Goal: Transaction & Acquisition: Purchase product/service

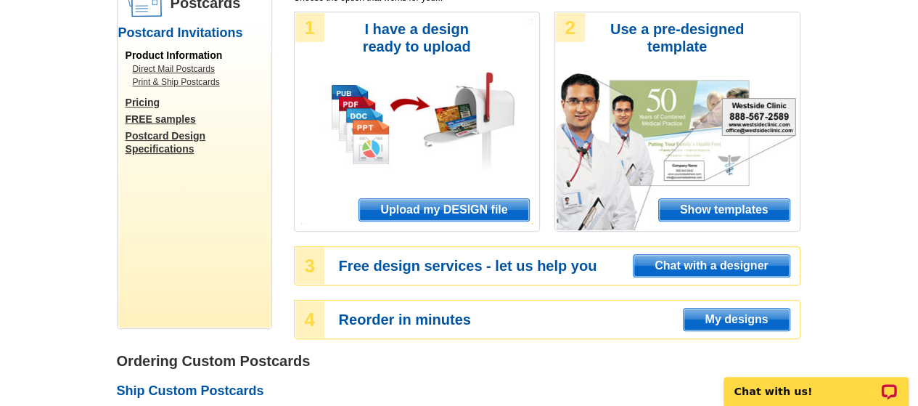
scroll to position [150, 0]
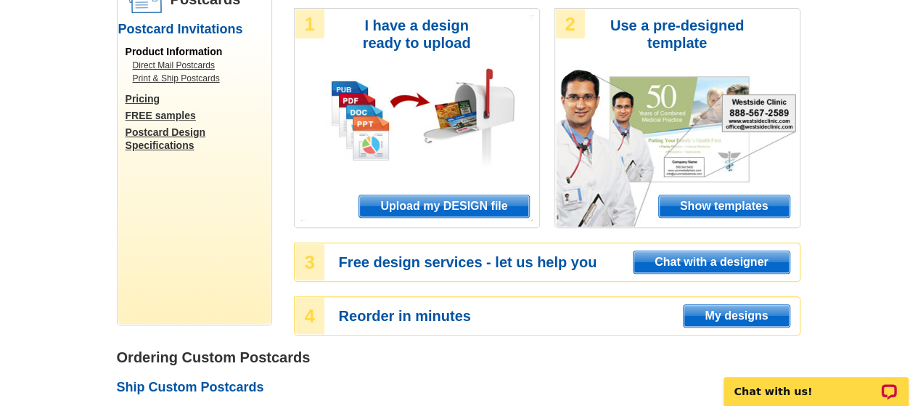
click at [737, 207] on span "Show templates" at bounding box center [724, 206] width 131 height 22
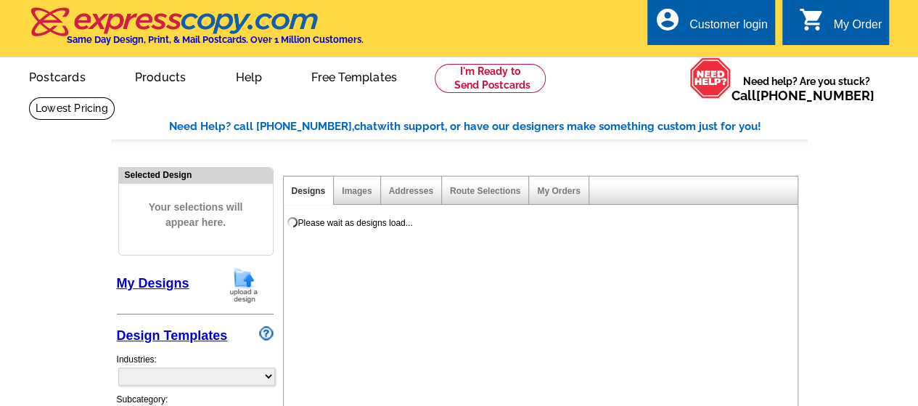
select select "971"
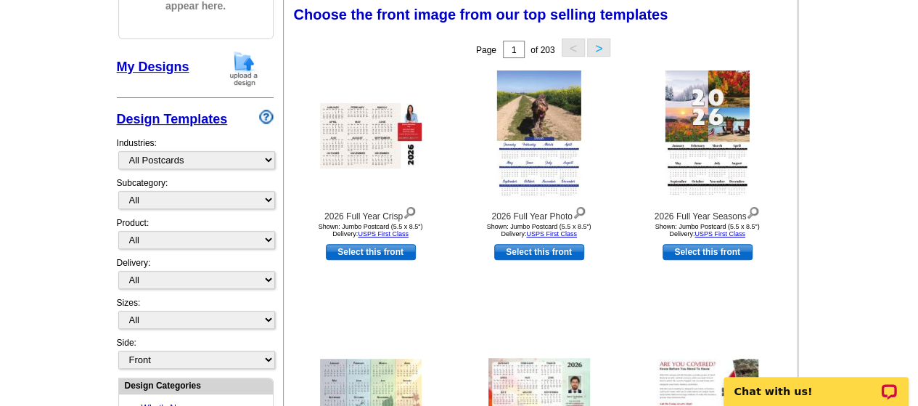
scroll to position [242, 0]
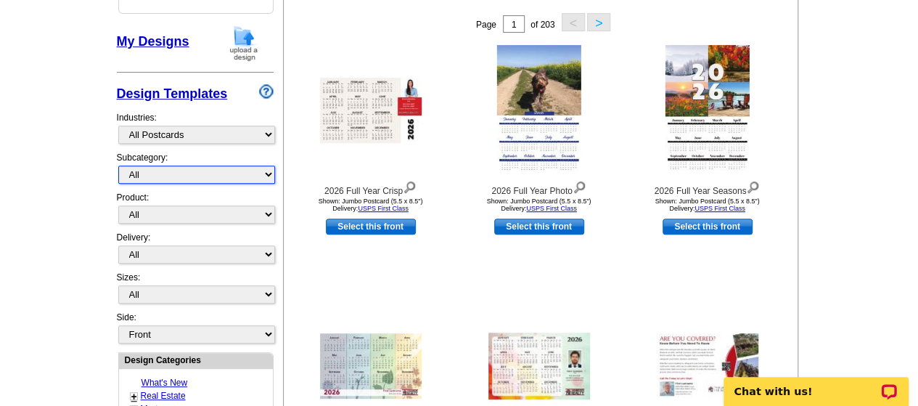
click at [266, 171] on select "All" at bounding box center [196, 174] width 157 height 18
click at [219, 172] on select "All" at bounding box center [196, 174] width 157 height 18
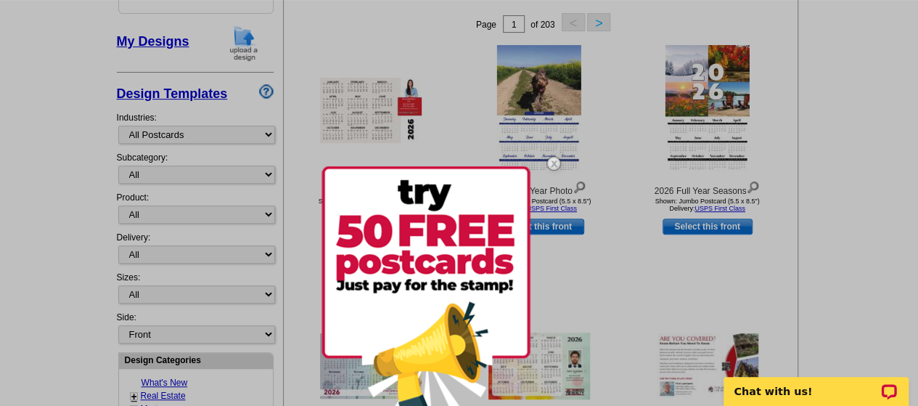
click at [590, 298] on div at bounding box center [459, 203] width 918 height 406
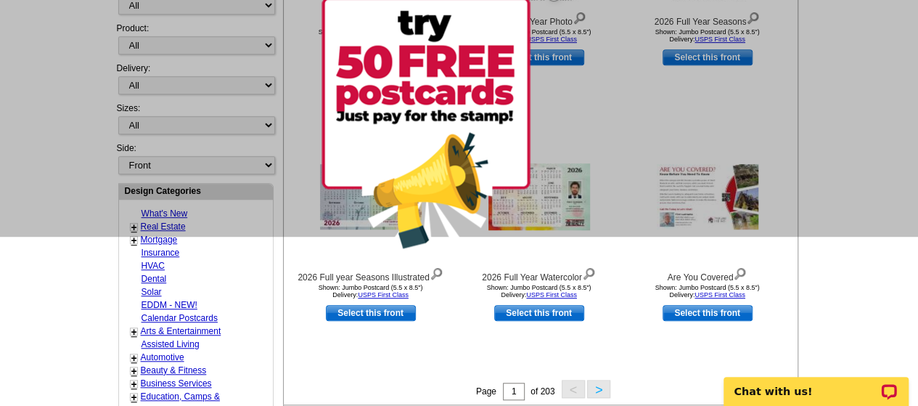
scroll to position [412, 0]
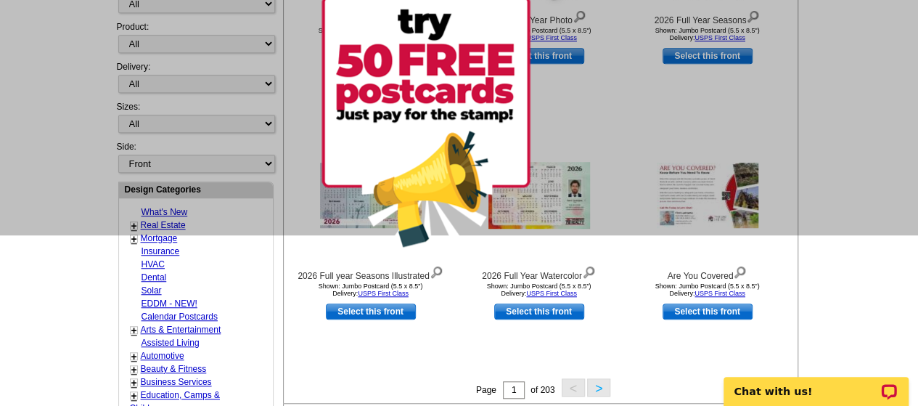
click at [433, 187] on img at bounding box center [426, 124] width 209 height 256
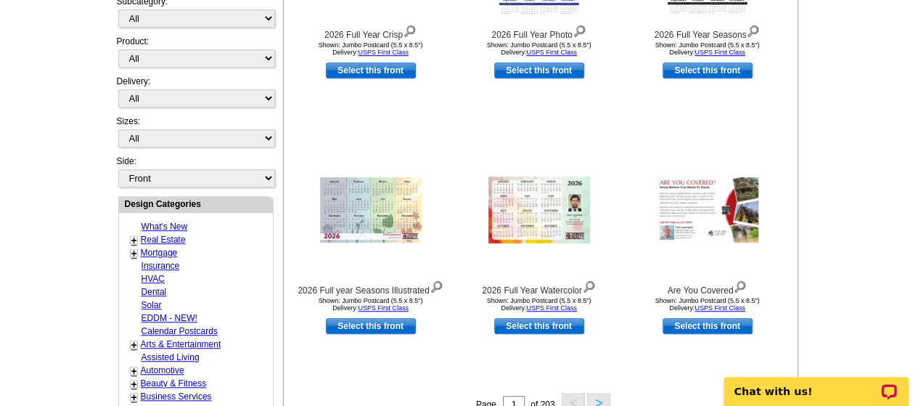
scroll to position [395, 0]
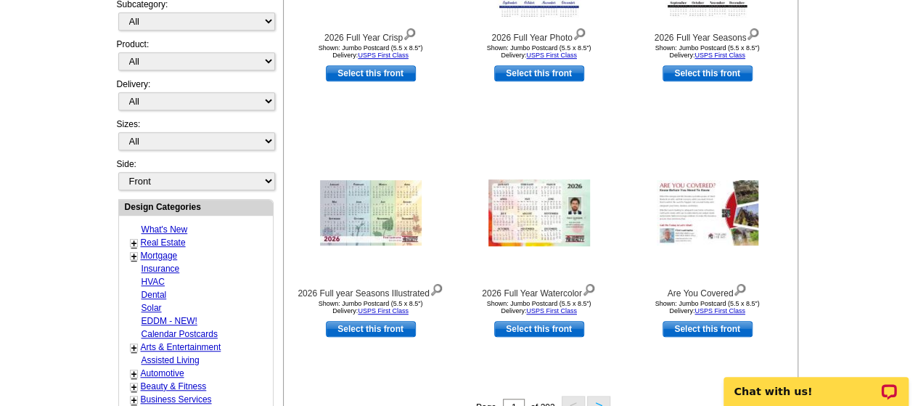
click at [149, 237] on link "Real Estate" at bounding box center [163, 242] width 45 height 10
select select "785"
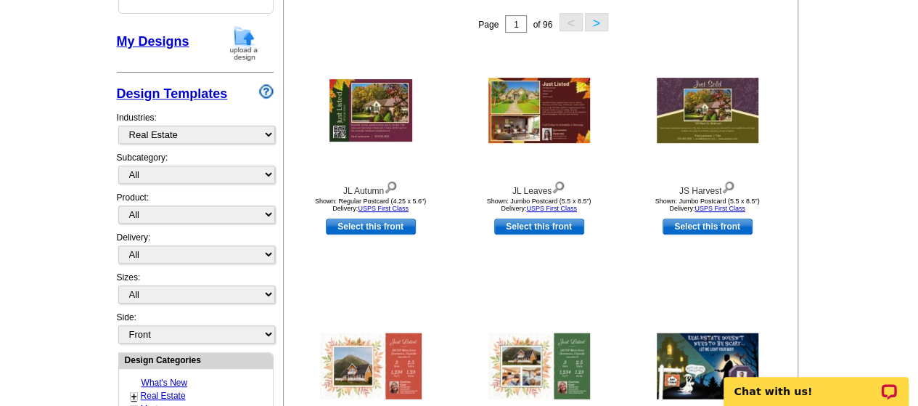
scroll to position [245, 0]
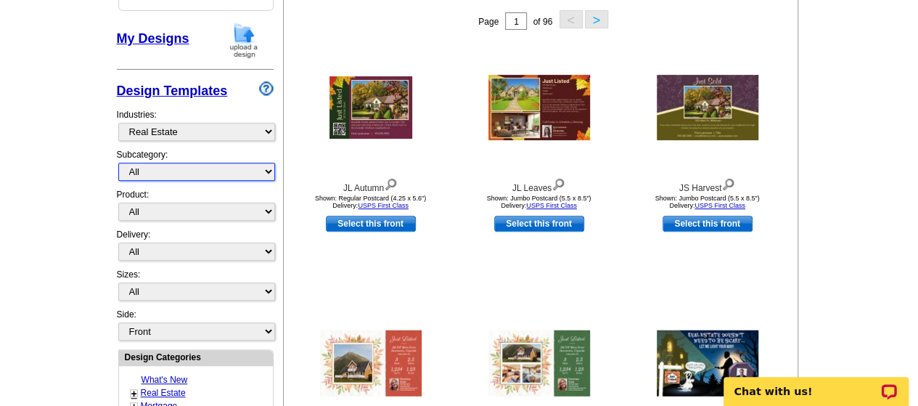
click at [260, 164] on select "All RE/MAX® Referrals Keller Williams® Berkshire Hathaway Home Services Century…" at bounding box center [196, 172] width 157 height 18
select select "791"
click at [118, 163] on select "All RE/MAX® Referrals Keller Williams® Berkshire Hathaway Home Services Century…" at bounding box center [196, 172] width 157 height 18
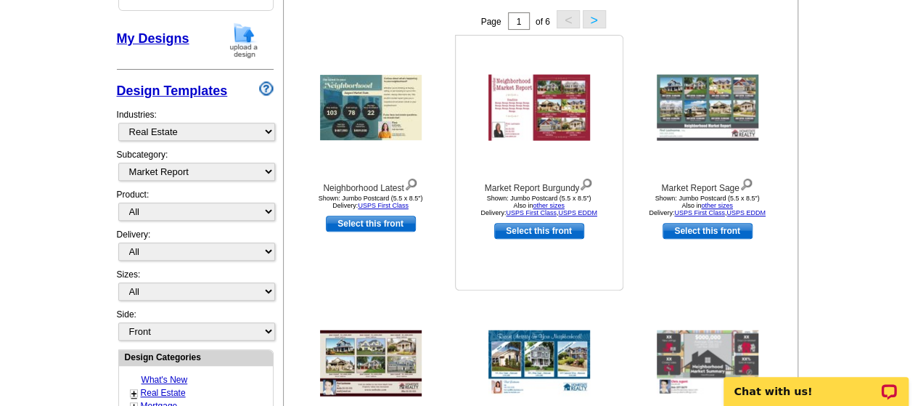
click at [565, 107] on img at bounding box center [540, 108] width 102 height 66
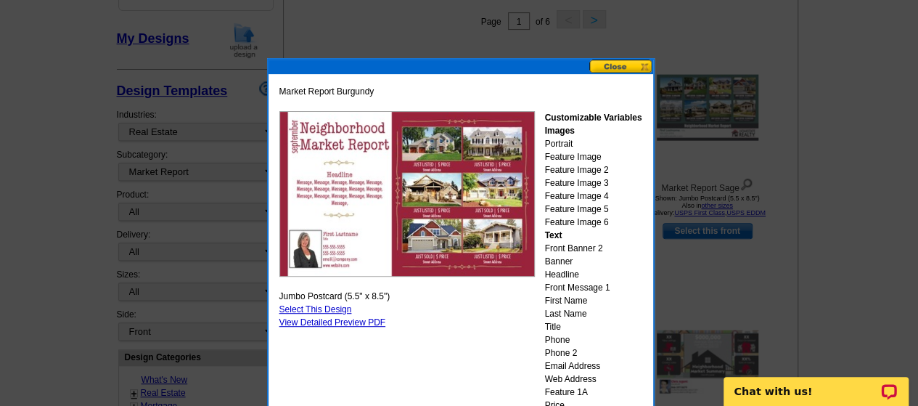
click at [499, 229] on img at bounding box center [407, 193] width 256 height 165
click at [483, 212] on img at bounding box center [407, 193] width 256 height 165
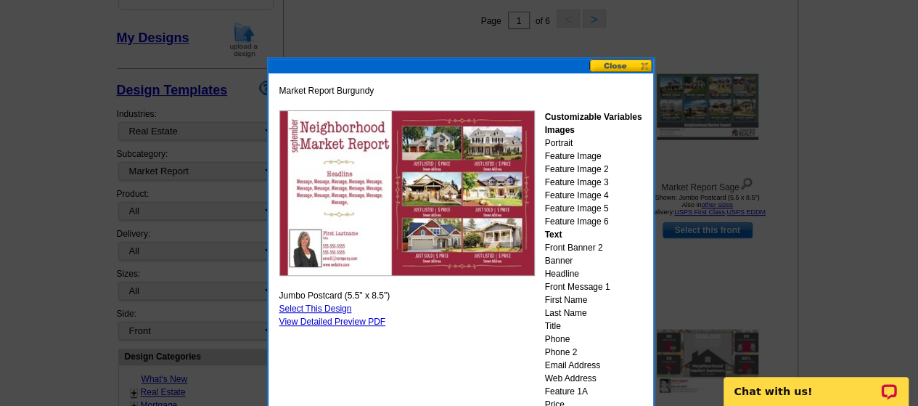
scroll to position [293, 0]
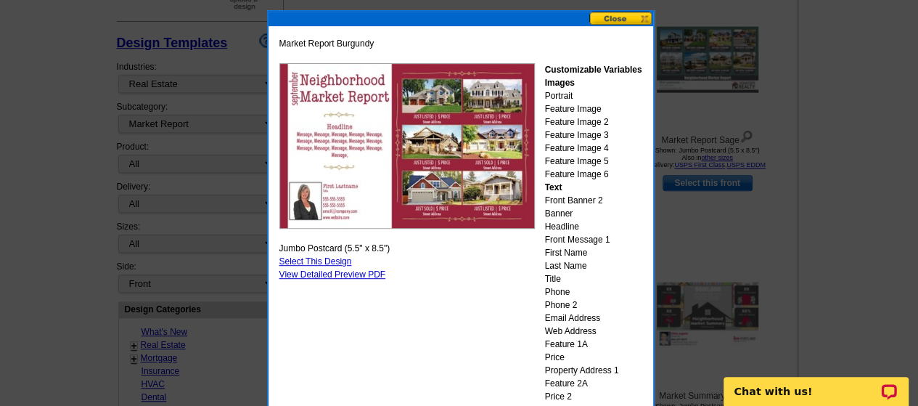
click at [467, 139] on img at bounding box center [407, 145] width 256 height 165
click at [483, 173] on img at bounding box center [407, 145] width 256 height 165
click at [734, 257] on div at bounding box center [459, 56] width 918 height 698
click at [616, 20] on button at bounding box center [621, 19] width 64 height 14
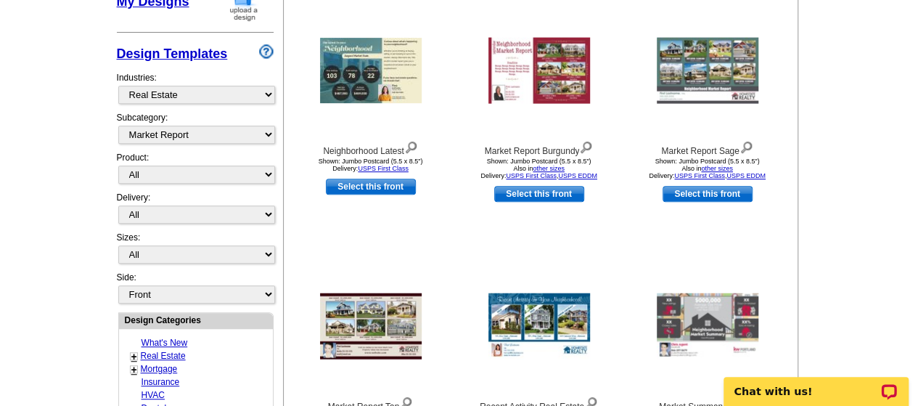
scroll to position [279, 0]
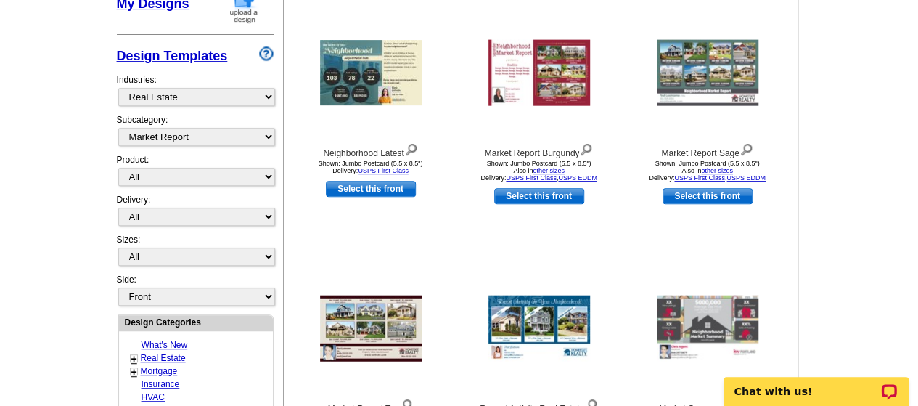
click at [725, 197] on link "Select this front" at bounding box center [708, 196] width 90 height 16
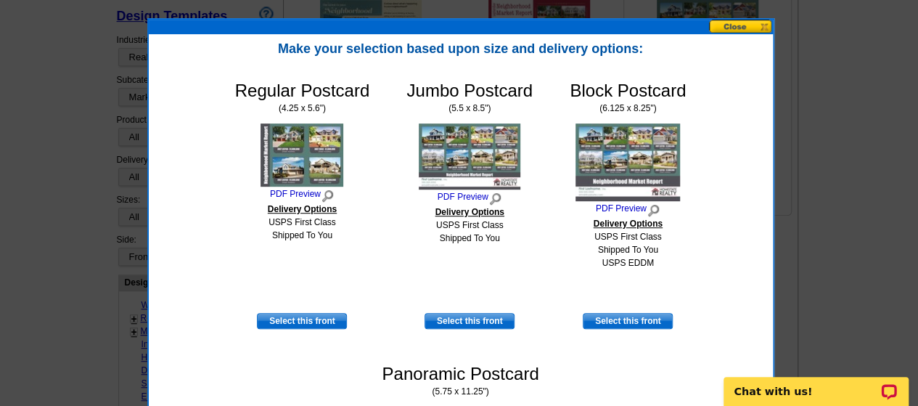
scroll to position [321, 0]
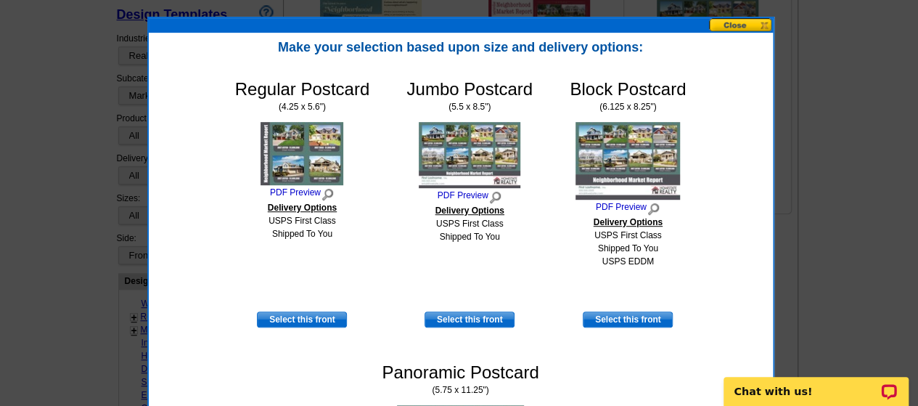
click at [472, 151] on img at bounding box center [470, 155] width 102 height 66
click at [491, 316] on link "Select this front" at bounding box center [470, 319] width 90 height 16
select select "2"
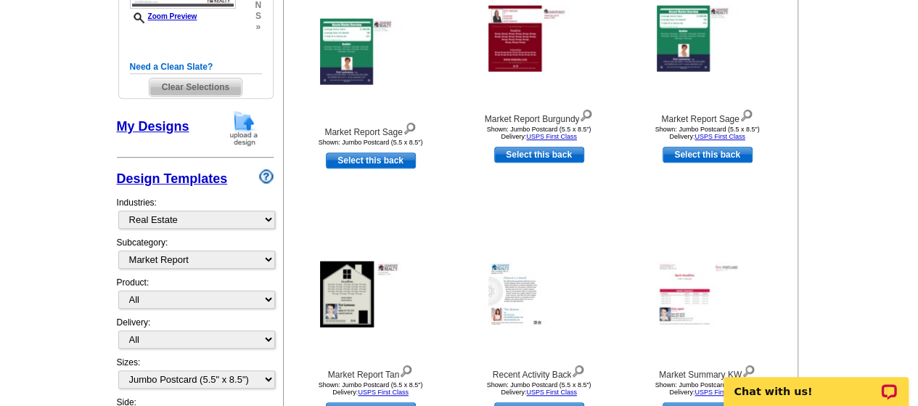
scroll to position [309, 0]
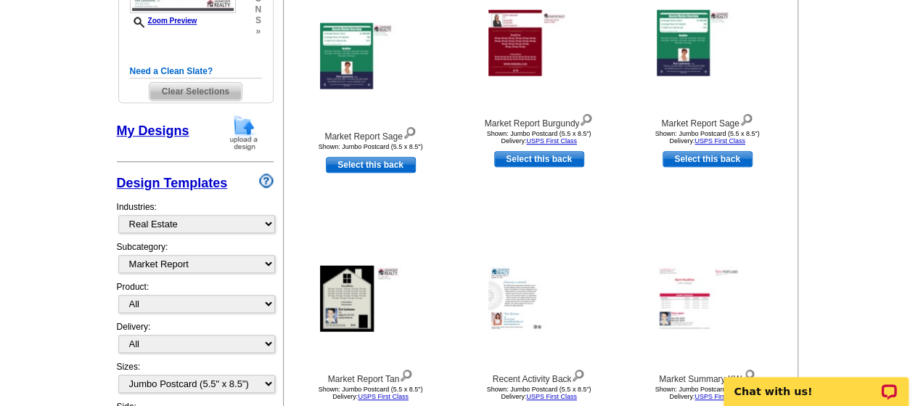
click at [344, 303] on img at bounding box center [371, 299] width 102 height 66
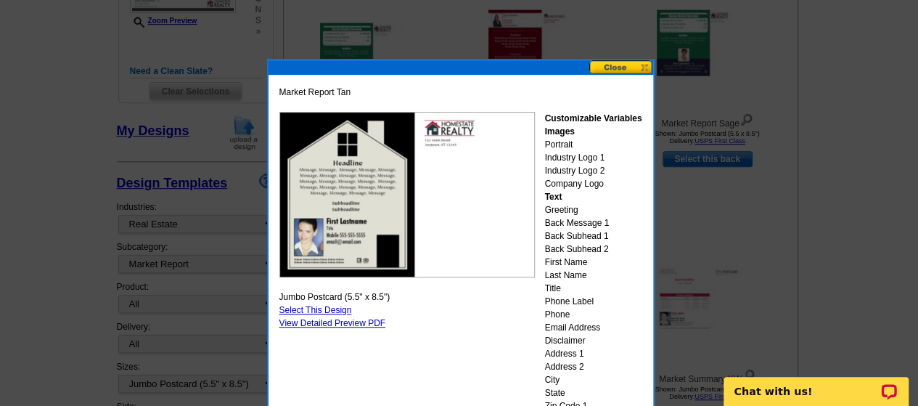
click at [334, 306] on link "Select This Design" at bounding box center [315, 310] width 73 height 10
select select "front"
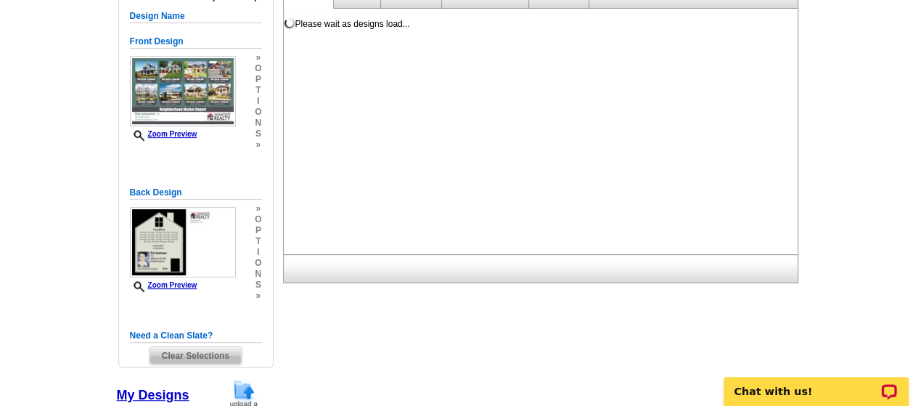
scroll to position [192, 0]
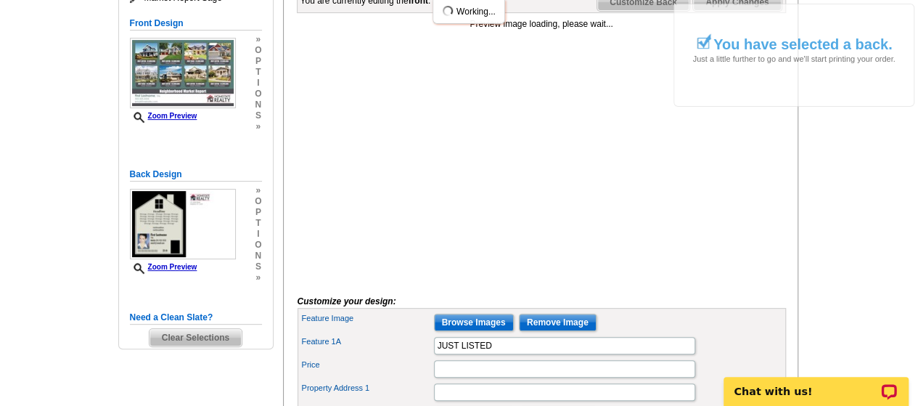
scroll to position [193, 0]
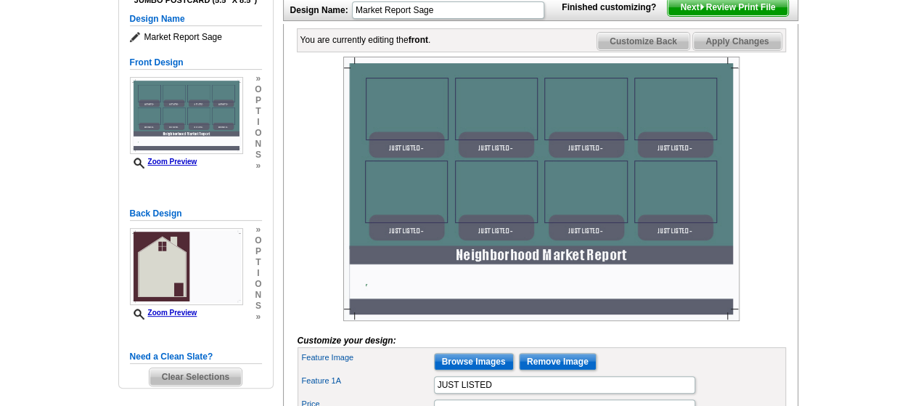
click at [407, 134] on img at bounding box center [541, 189] width 396 height 264
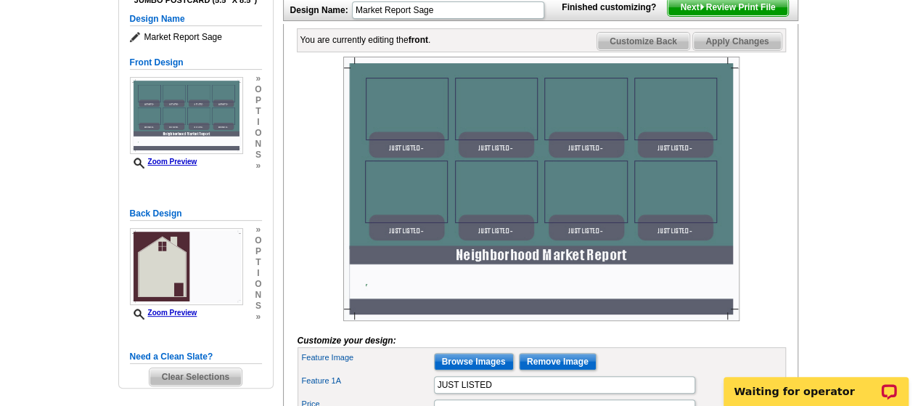
click at [406, 145] on img at bounding box center [541, 189] width 396 height 264
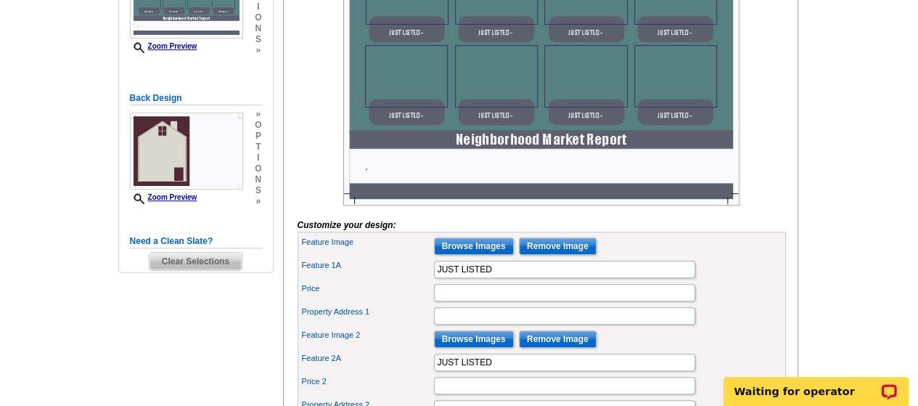
scroll to position [322, 0]
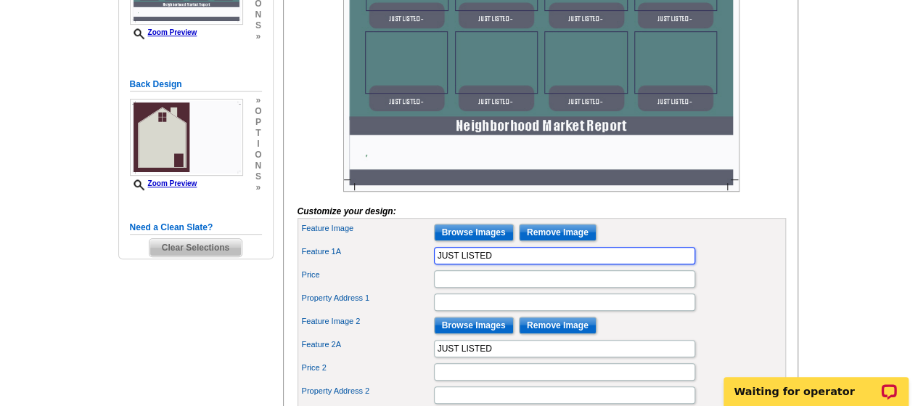
click at [503, 264] on input "JUST LISTED" at bounding box center [564, 255] width 261 height 17
type input "J"
type input "SOLD"
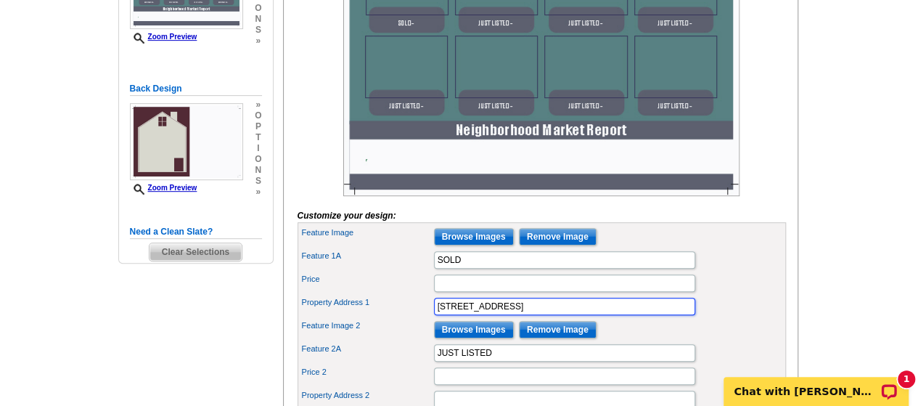
scroll to position [324, 0]
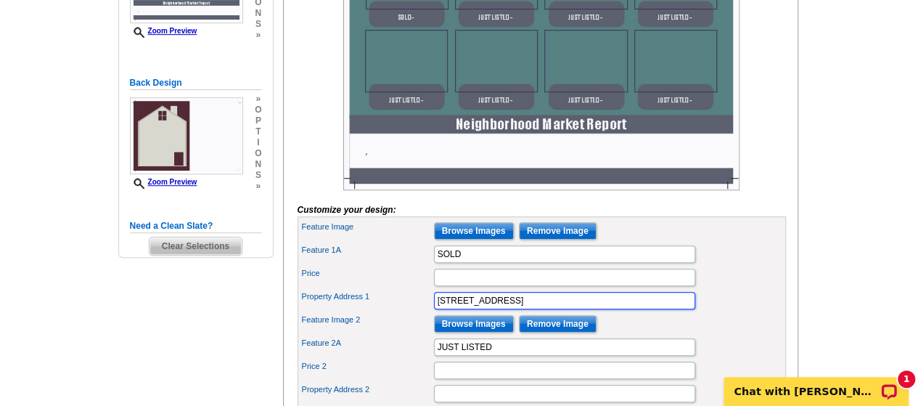
type input "1223 Knolls Dr. - Copper Valley"
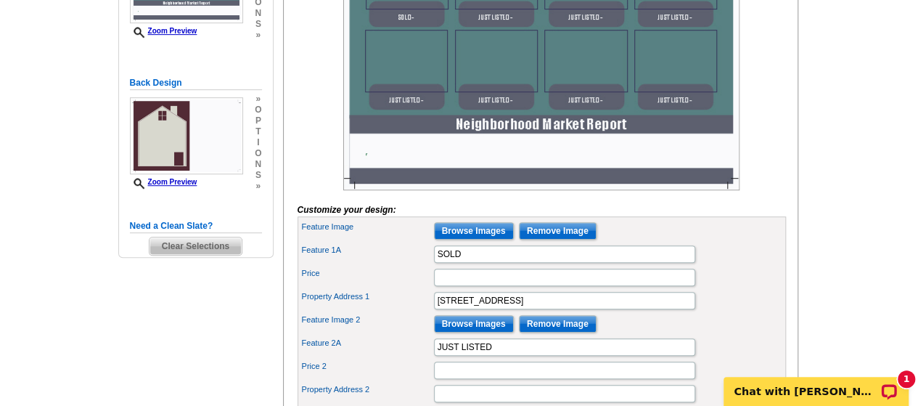
click at [639, 335] on div "Feature Image 2 Browse Images Remove Image" at bounding box center [542, 323] width 483 height 23
click at [480, 332] on input "Browse Images" at bounding box center [474, 323] width 80 height 17
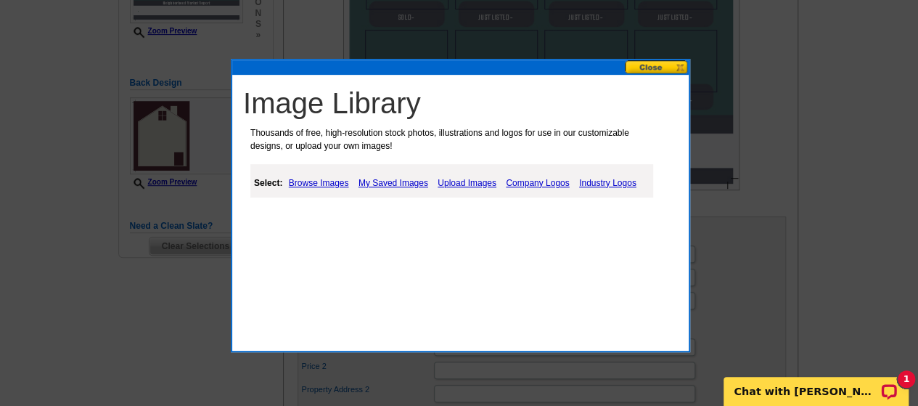
click at [323, 183] on link "Browse Images" at bounding box center [319, 182] width 68 height 17
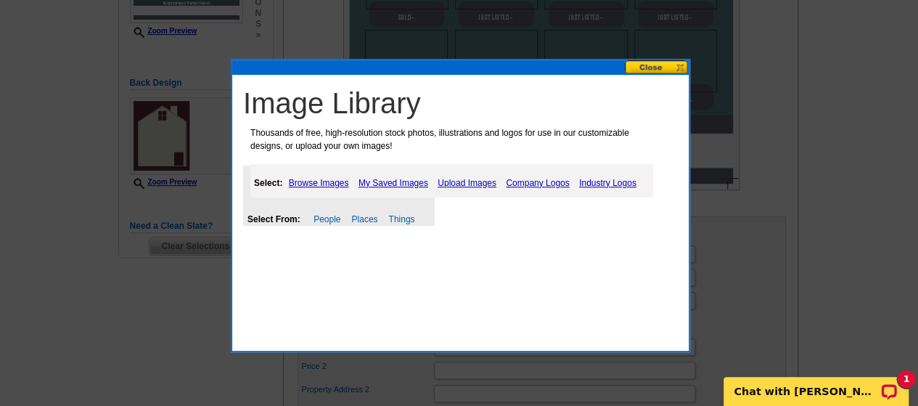
click at [472, 184] on link "Upload Images" at bounding box center [467, 182] width 66 height 17
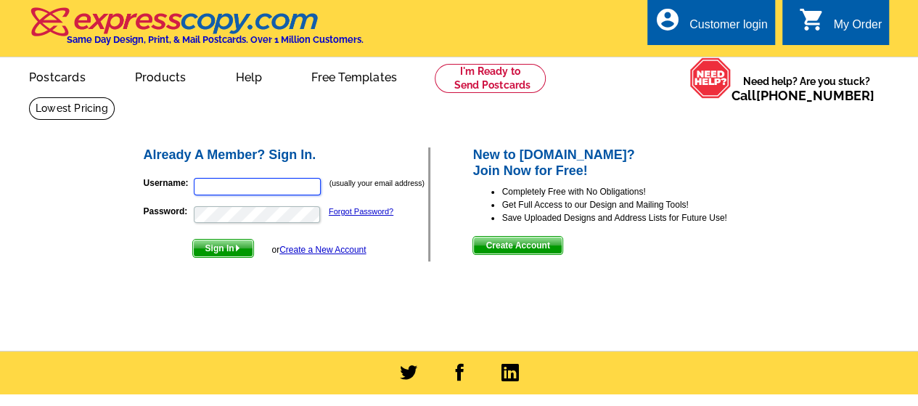
type input "[PERSON_NAME][EMAIL_ADDRESS][DOMAIN_NAME]"
click at [228, 248] on span "Sign In" at bounding box center [223, 248] width 60 height 17
